Goal: Check status: Check status

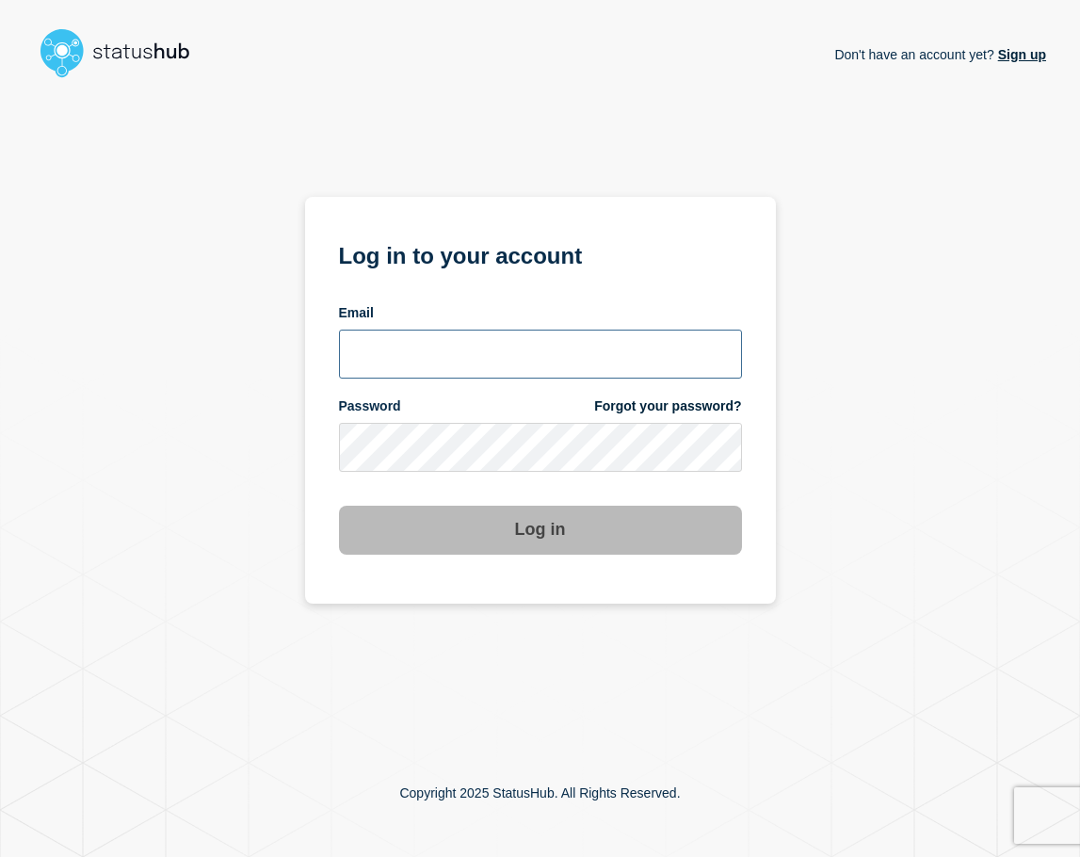
click at [496, 339] on input "email input" at bounding box center [540, 353] width 403 height 49
type input "[EMAIL_ADDRESS][DOMAIN_NAME]"
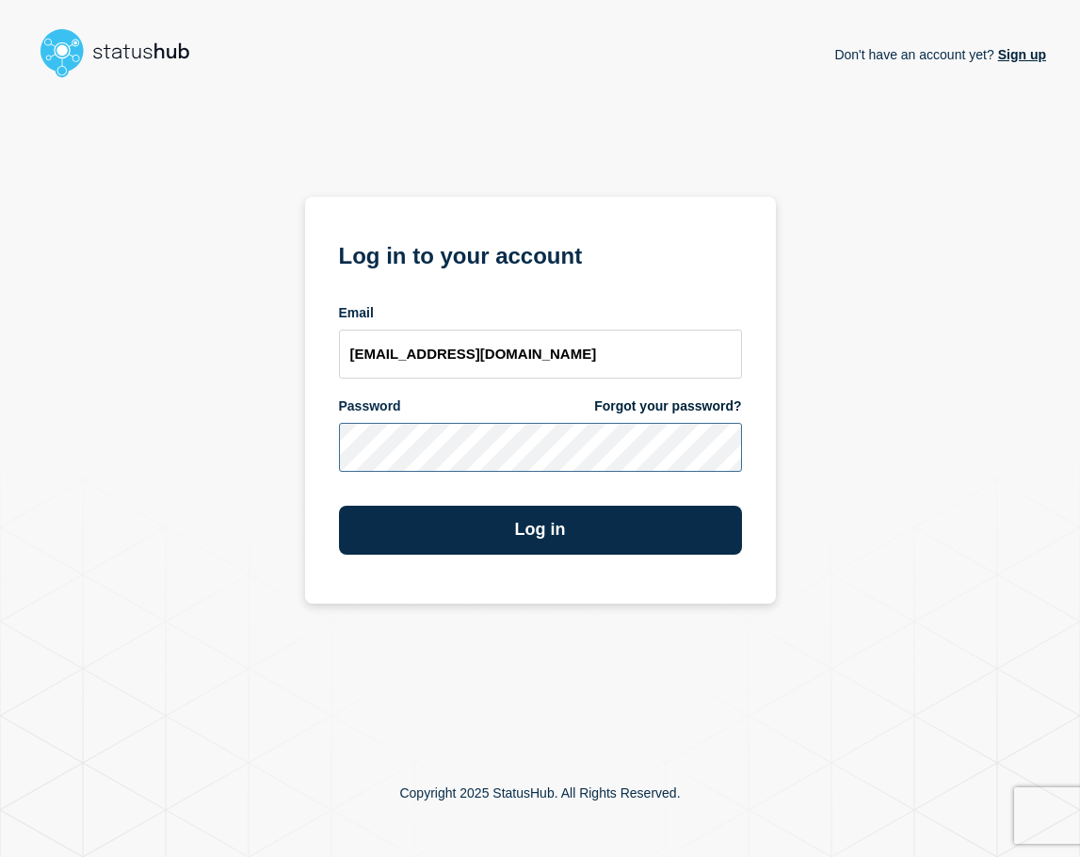
click at [339, 506] on button "Log in" at bounding box center [540, 530] width 403 height 49
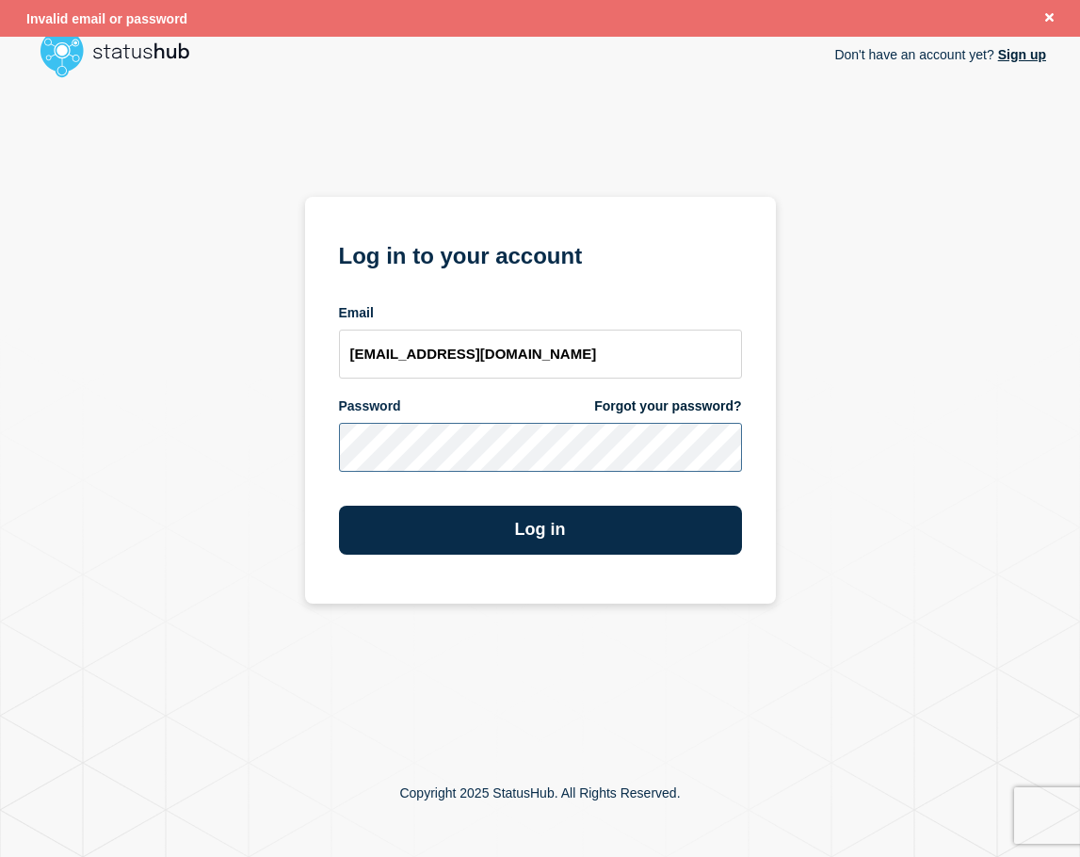
click at [339, 506] on button "Log in" at bounding box center [540, 530] width 403 height 49
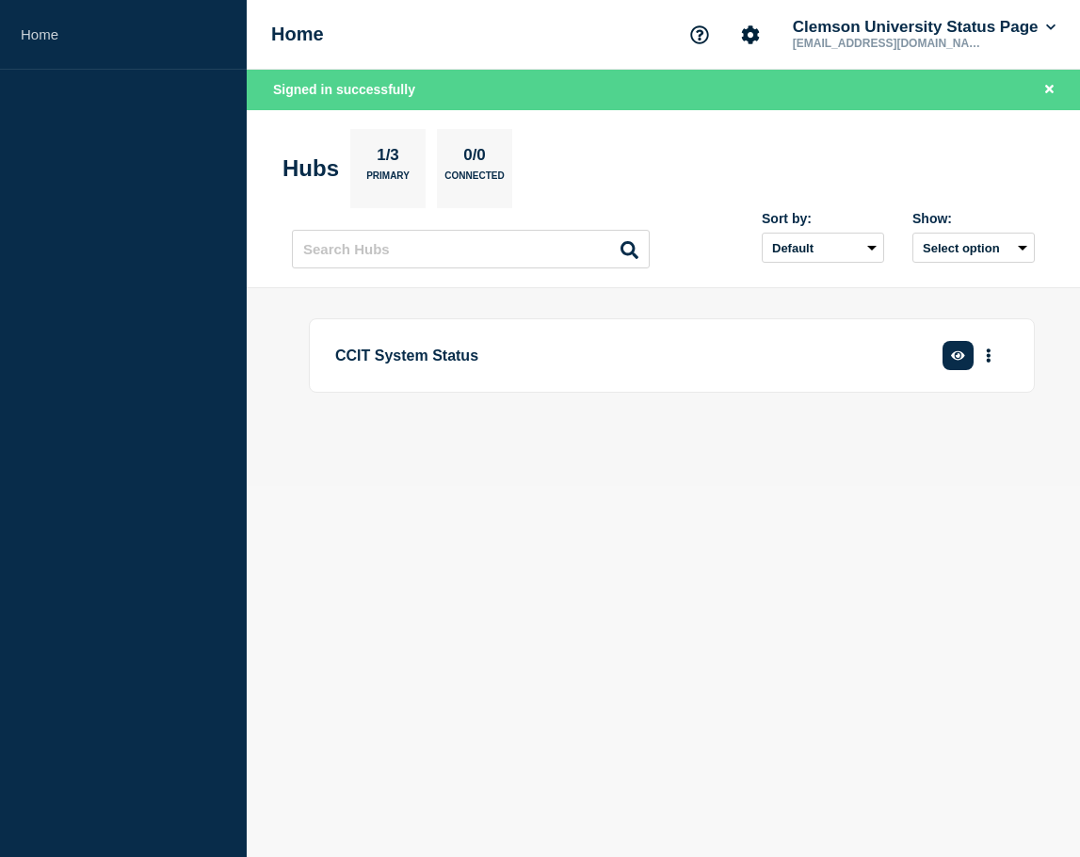
click at [659, 586] on body "Home Home Clemson University Status Page [EMAIL_ADDRESS][DOMAIN_NAME] Signed in…" at bounding box center [540, 428] width 1080 height 857
click at [501, 366] on p "CCIT System Status" at bounding box center [616, 355] width 563 height 35
click at [990, 364] on button "More actions" at bounding box center [988, 355] width 24 height 35
click at [393, 572] on body "Home Home Clemson University Status Page [EMAIL_ADDRESS][DOMAIN_NAME] Signed in…" at bounding box center [540, 428] width 1080 height 857
